Goal: Transaction & Acquisition: Download file/media

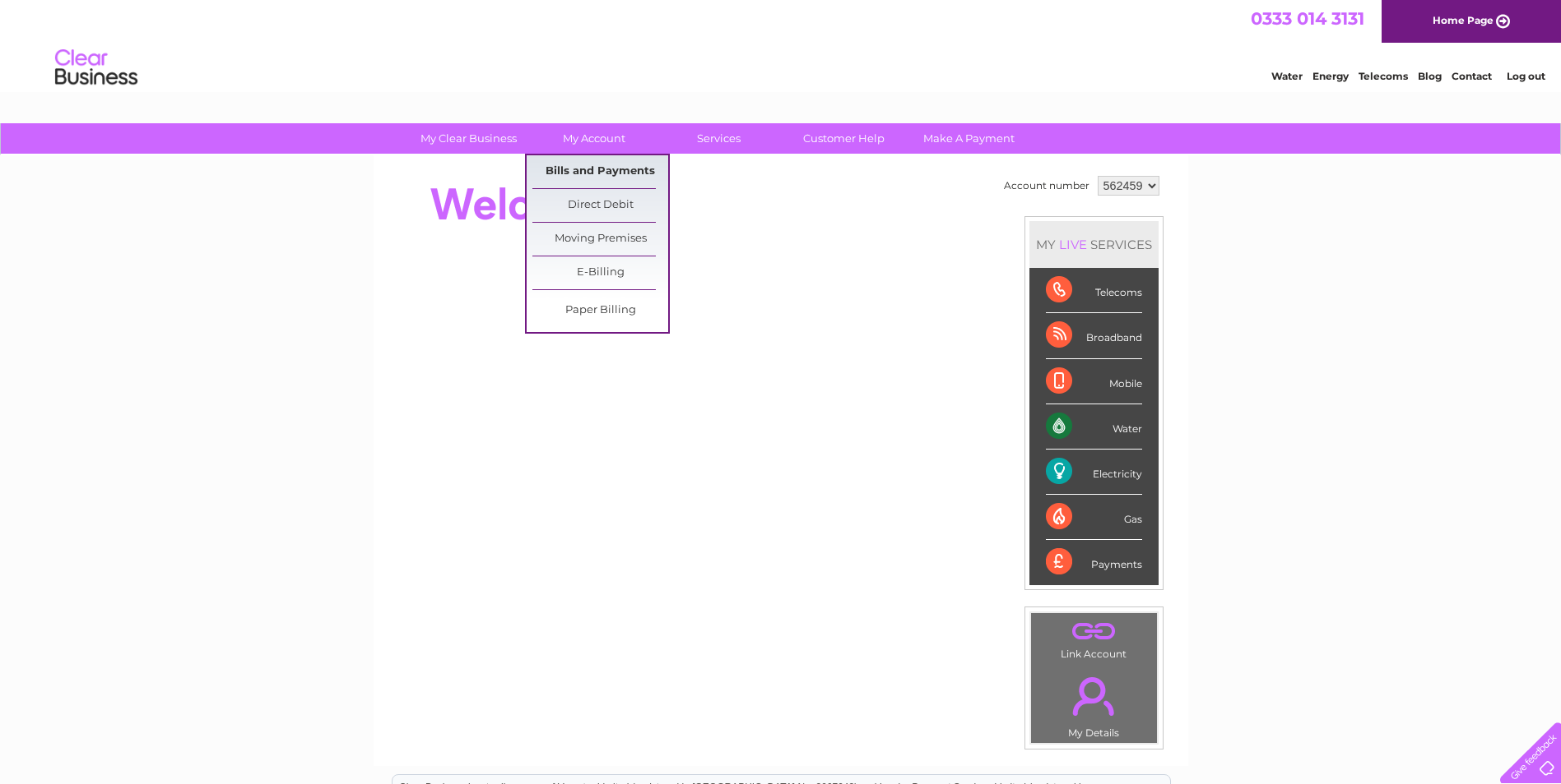
click at [567, 168] on link "Bills and Payments" at bounding box center [600, 171] width 136 height 32
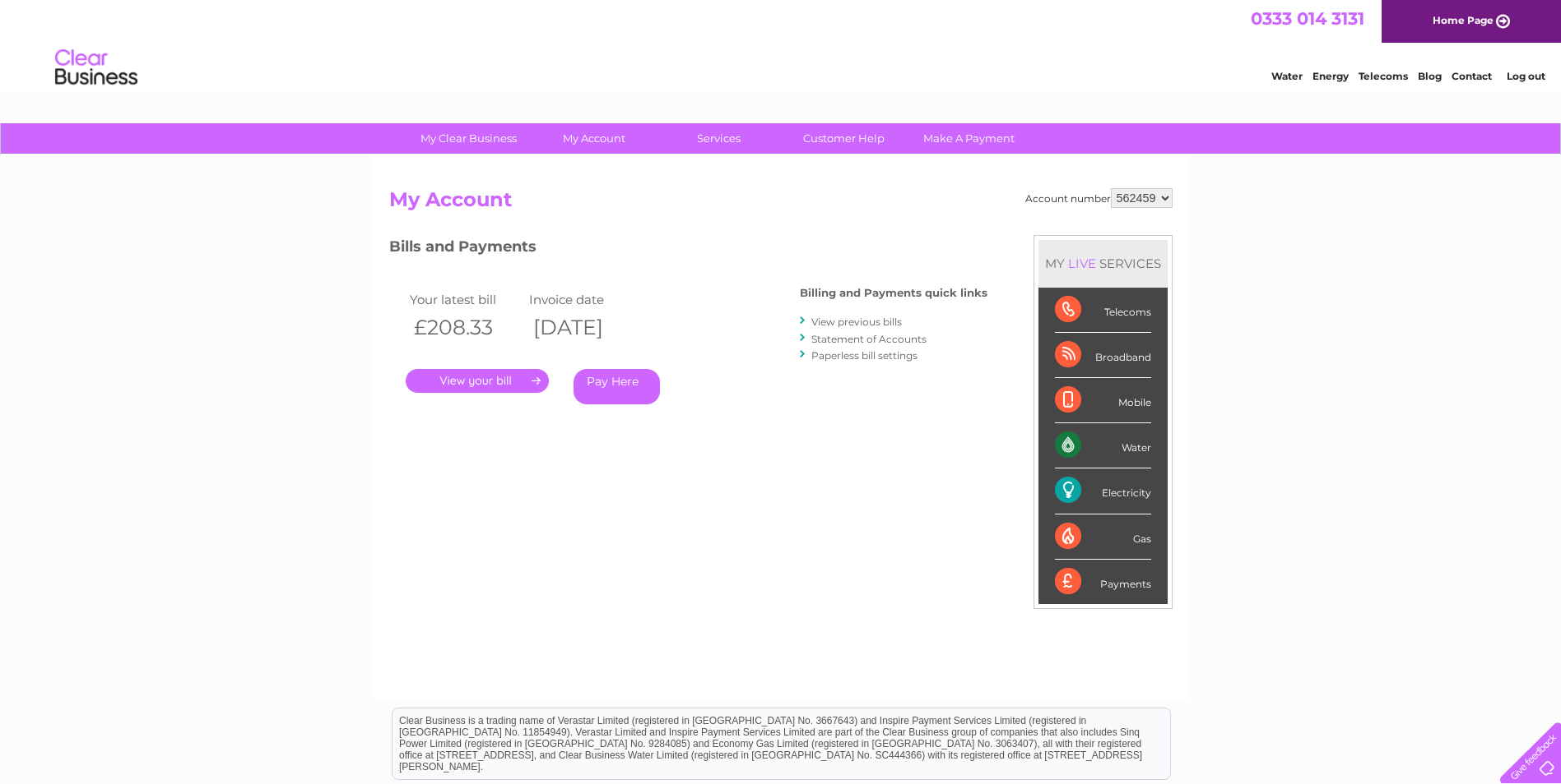
click at [838, 318] on link "View previous bills" at bounding box center [856, 322] width 90 height 12
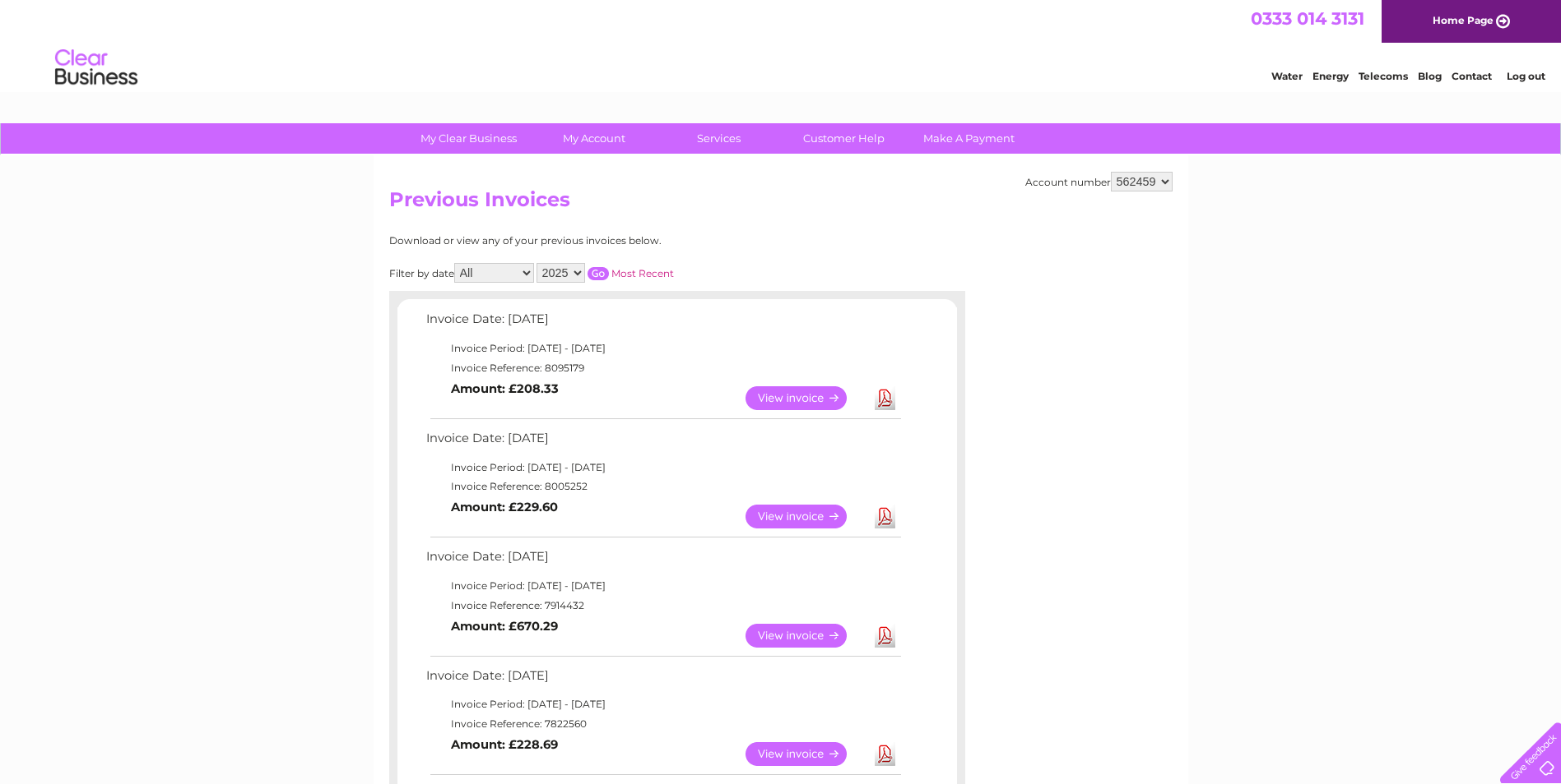
click at [784, 515] on link "View" at bounding box center [806, 516] width 121 height 24
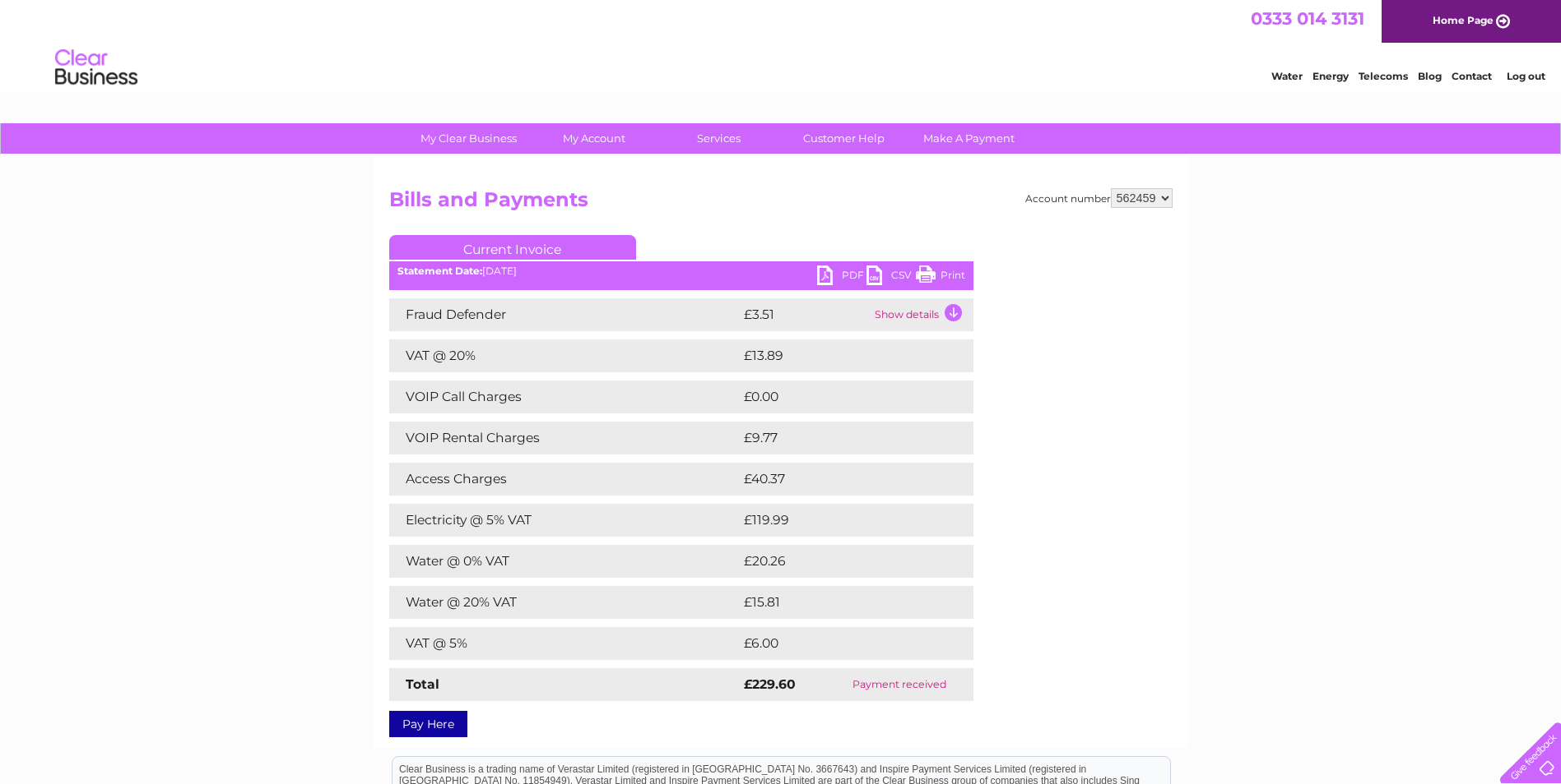
click at [848, 272] on link "PDF" at bounding box center [842, 277] width 49 height 24
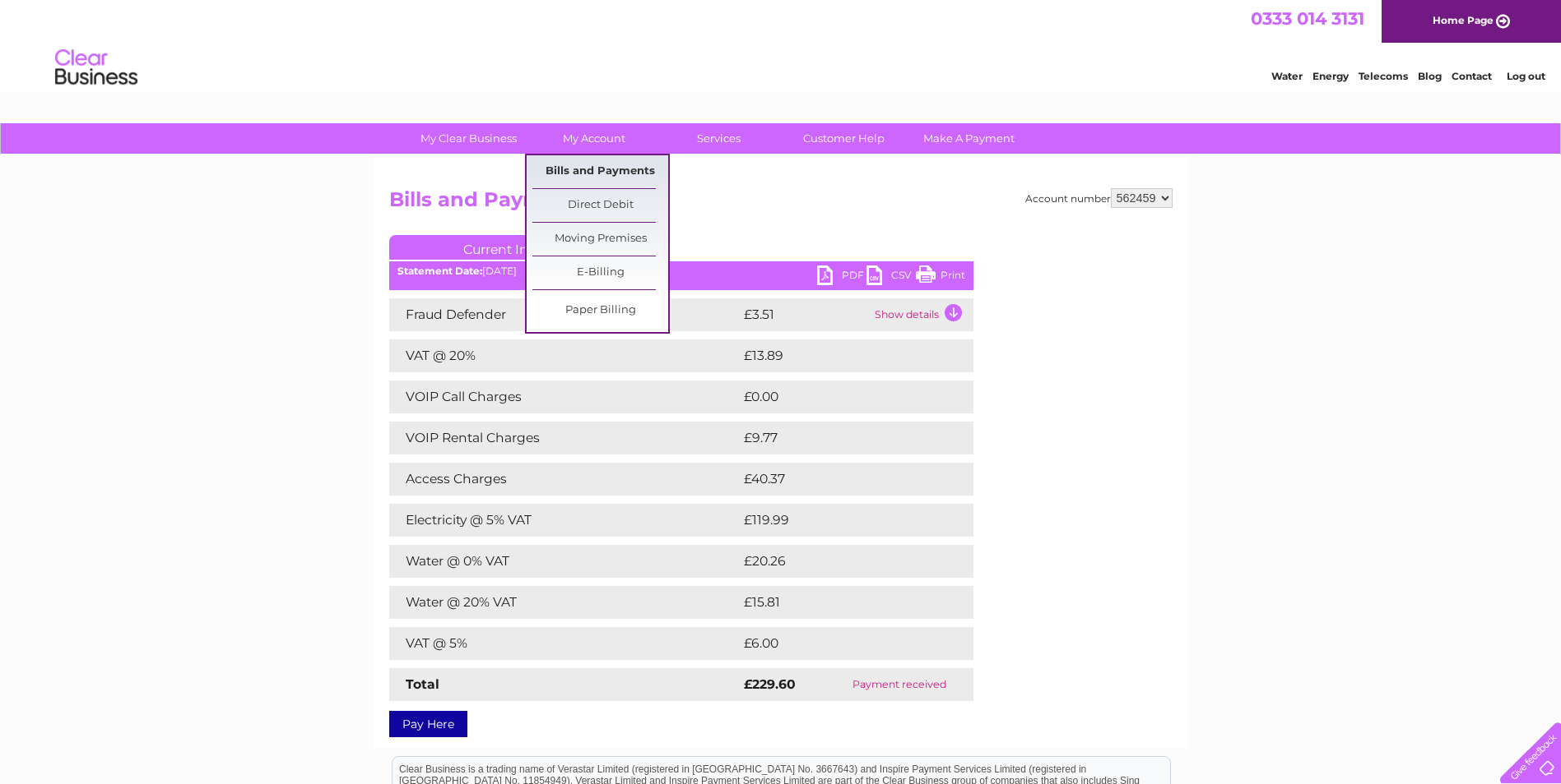
click at [569, 176] on link "Bills and Payments" at bounding box center [600, 171] width 136 height 32
